Goal: Information Seeking & Learning: Find specific fact

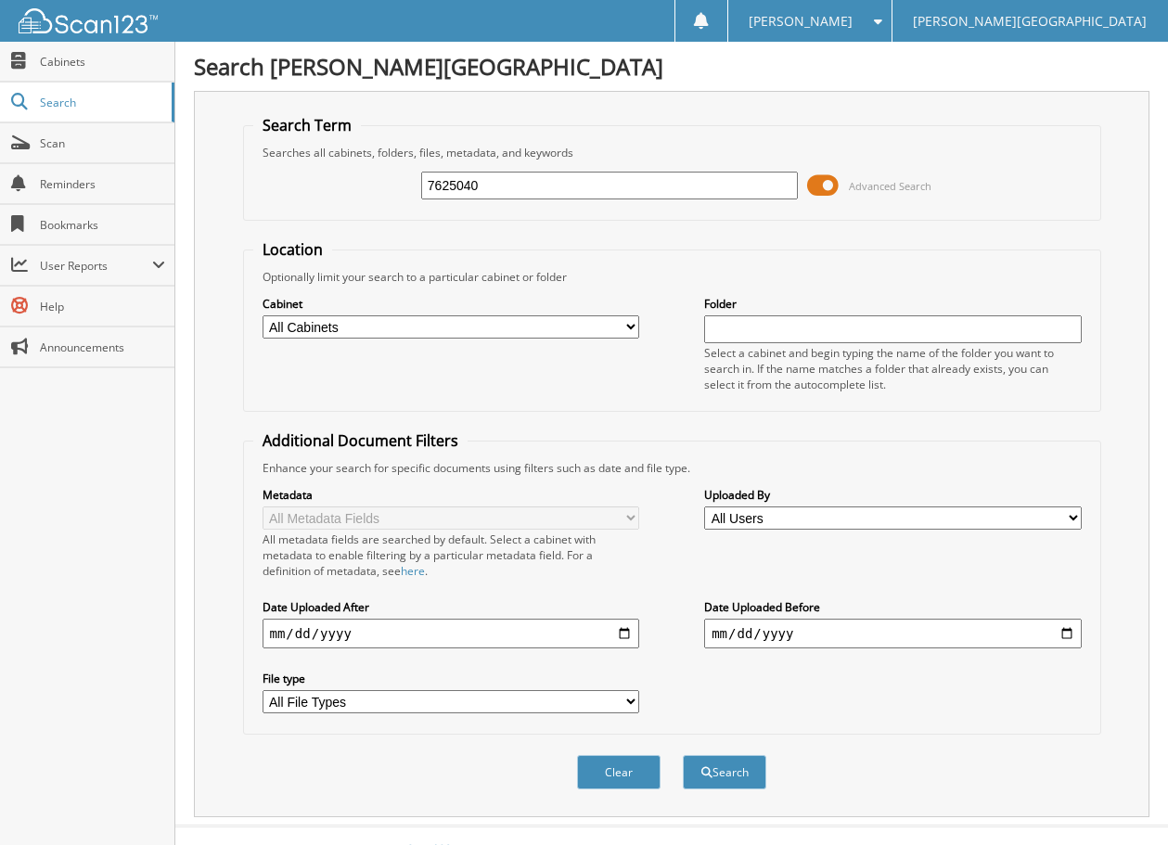
type input "7625040"
click at [683, 755] on button "Search" at bounding box center [724, 772] width 83 height 34
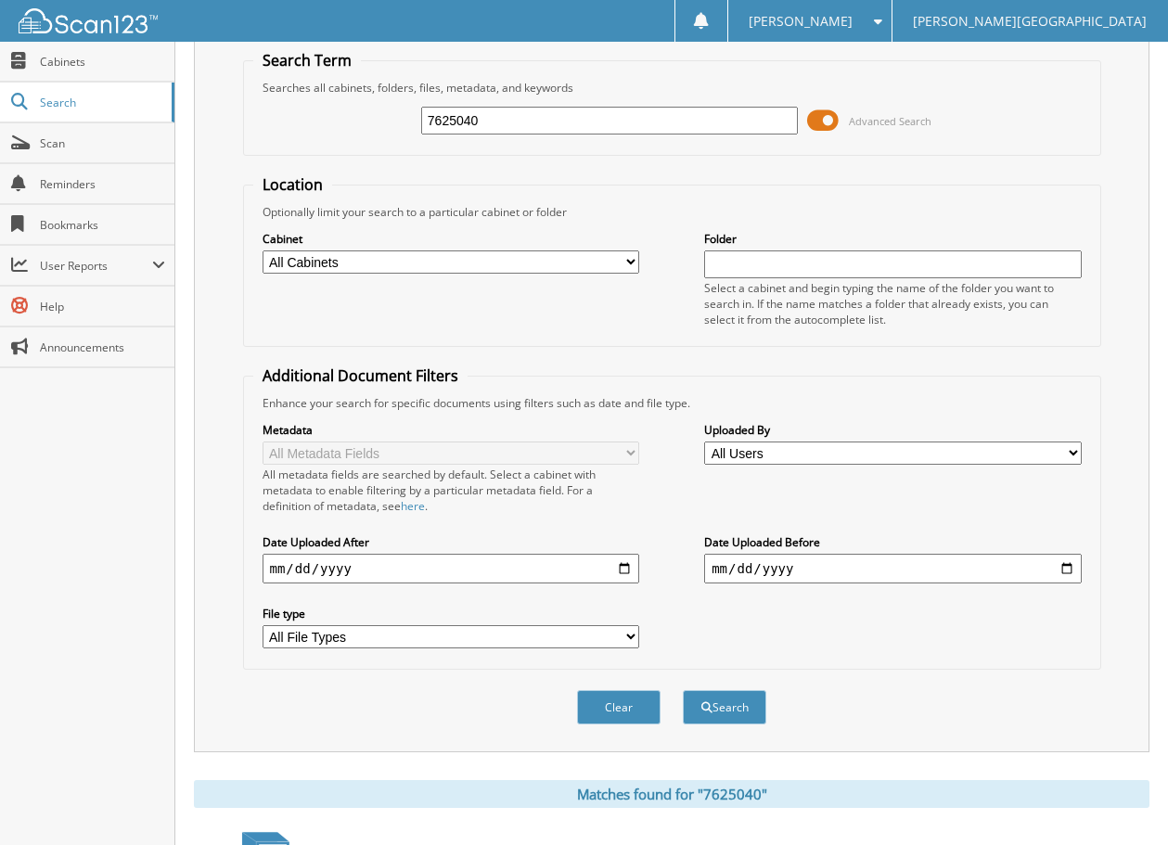
scroll to position [93, 0]
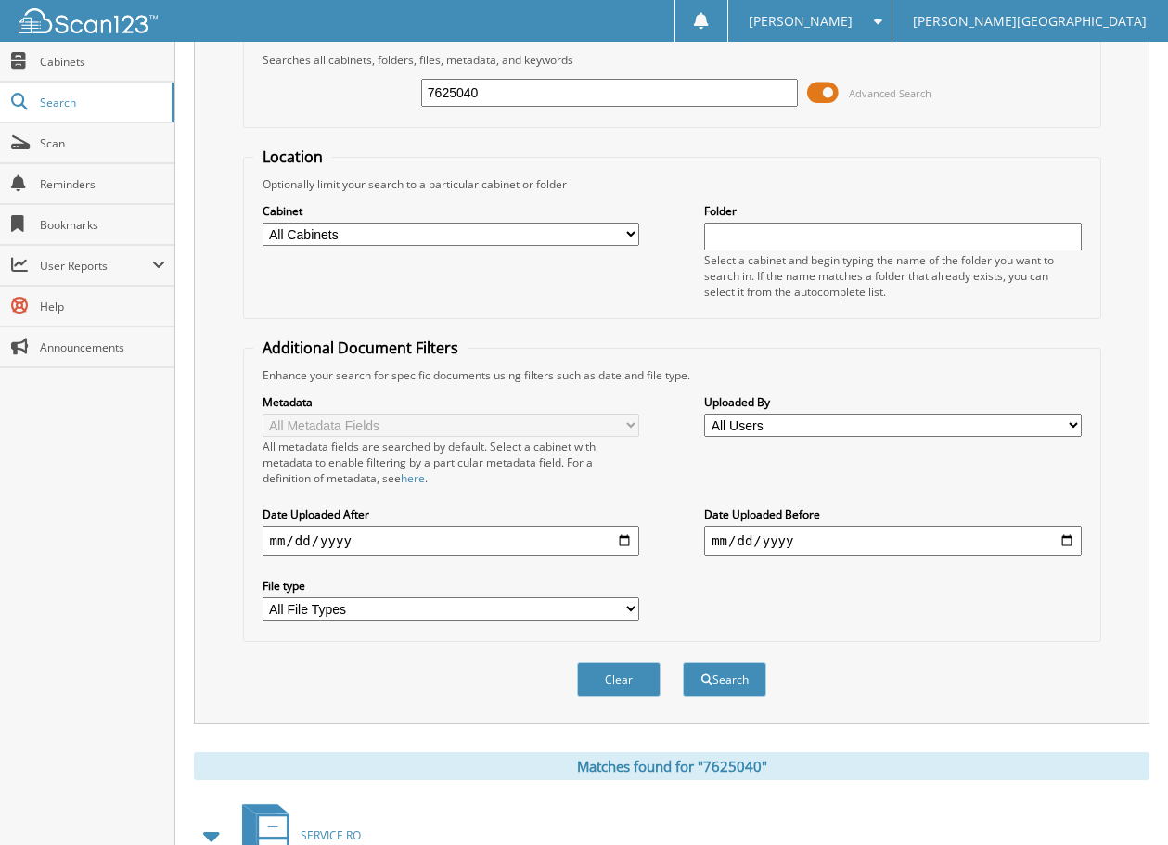
click at [613, 541] on input "date" at bounding box center [451, 541] width 377 height 30
click at [625, 541] on input "date" at bounding box center [451, 541] width 377 height 30
type input "2025-08-18"
click at [760, 682] on button "Search" at bounding box center [724, 679] width 83 height 34
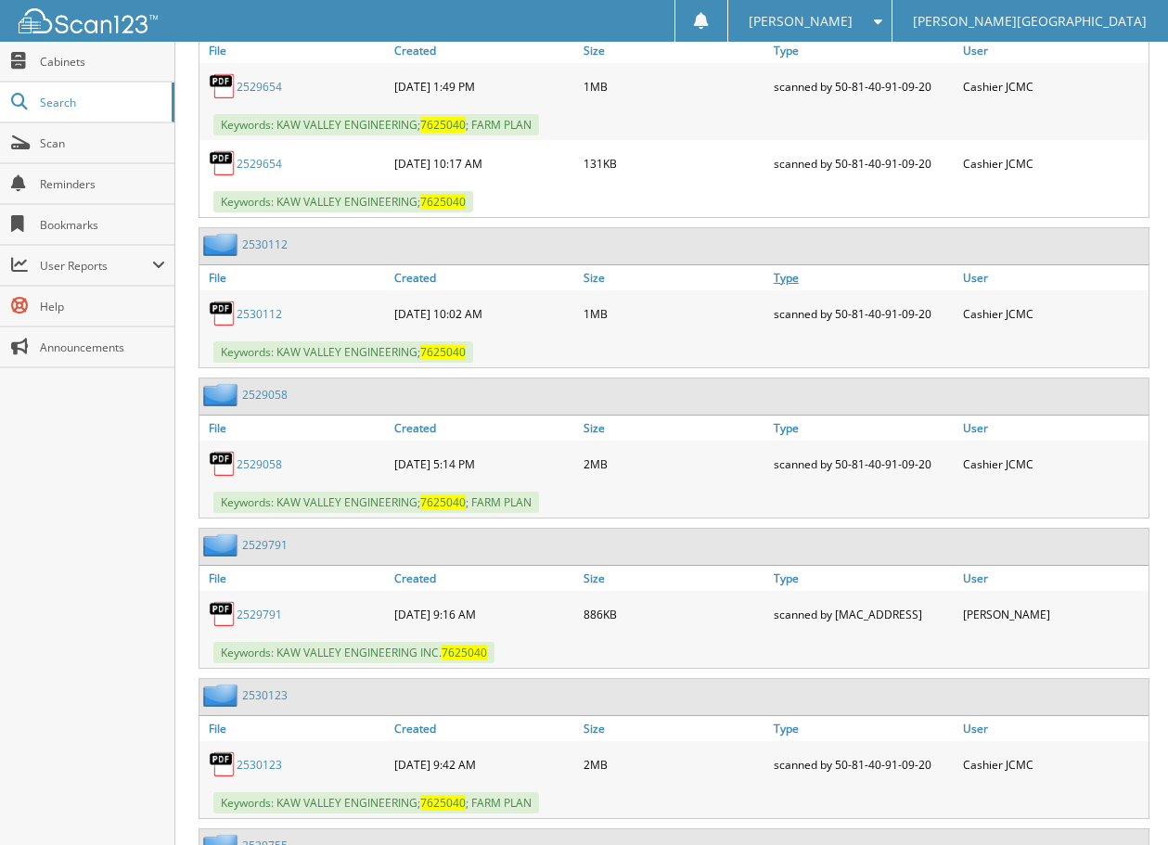
scroll to position [1020, 0]
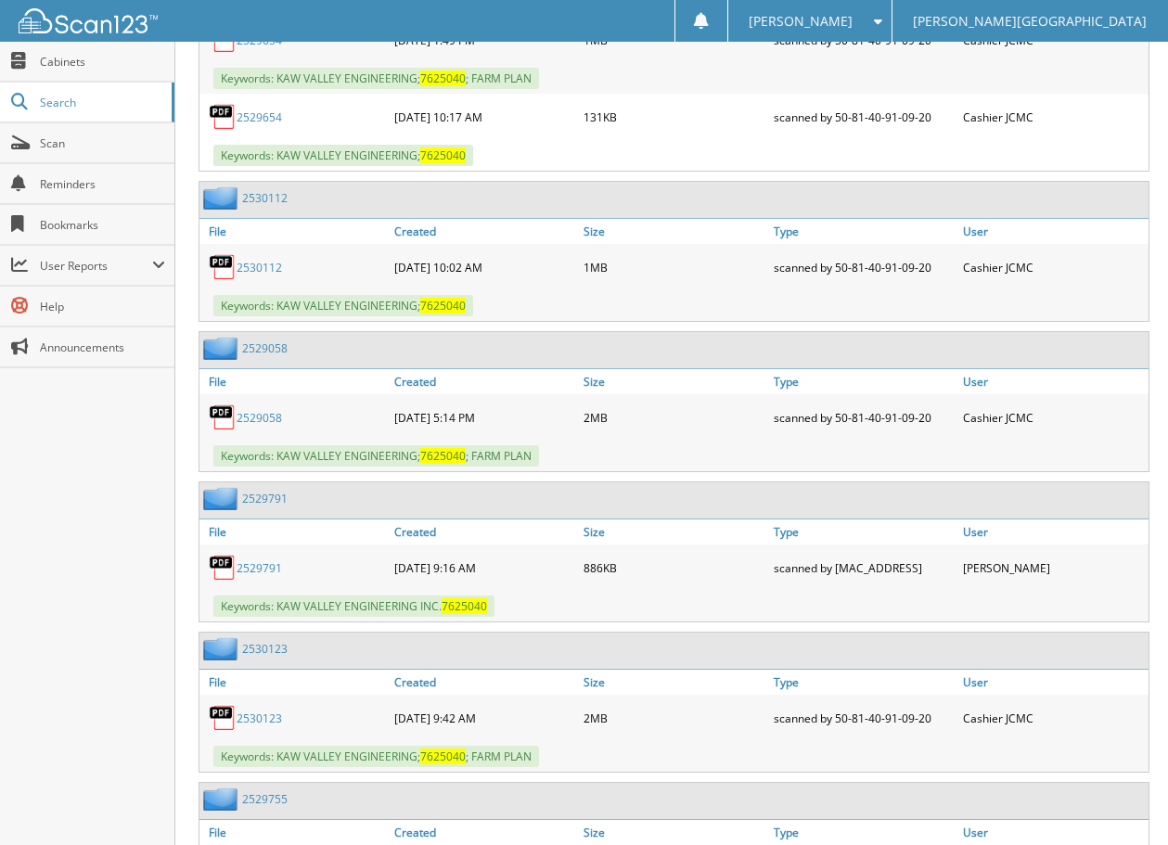
click at [273, 568] on link "2529791" at bounding box center [259, 568] width 45 height 16
